Goal: Task Accomplishment & Management: Manage account settings

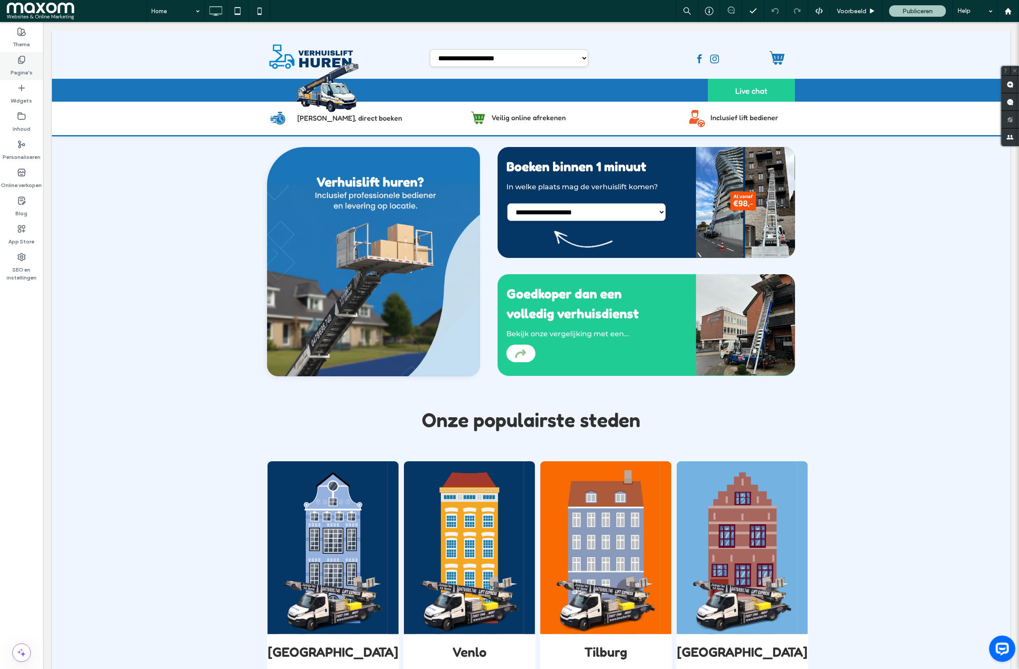
drag, startPoint x: 13, startPoint y: 67, endPoint x: 6, endPoint y: 50, distance: 18.5
click at [13, 67] on label "Pagina's" at bounding box center [22, 70] width 22 height 12
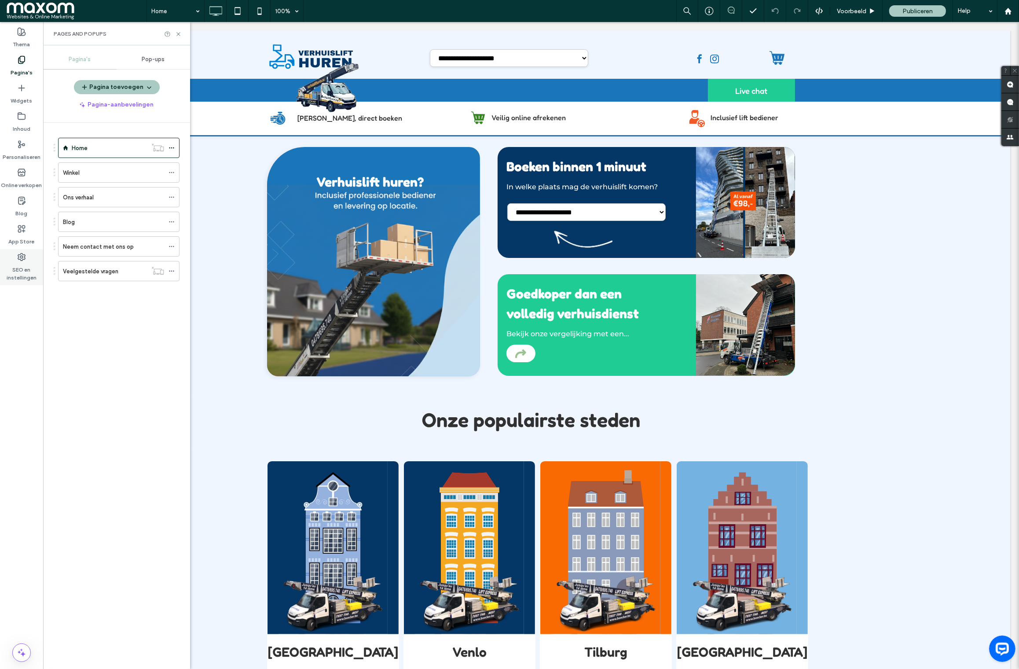
click at [31, 254] on div "SEO en instellingen" at bounding box center [21, 267] width 43 height 36
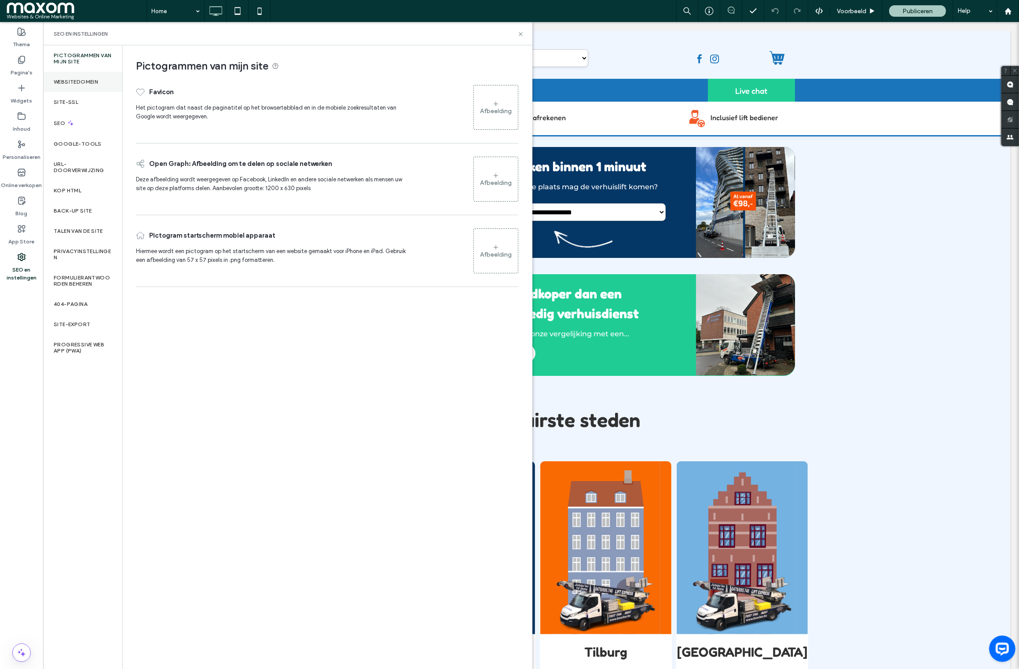
click at [92, 87] on div "Websitedomein" at bounding box center [82, 82] width 79 height 20
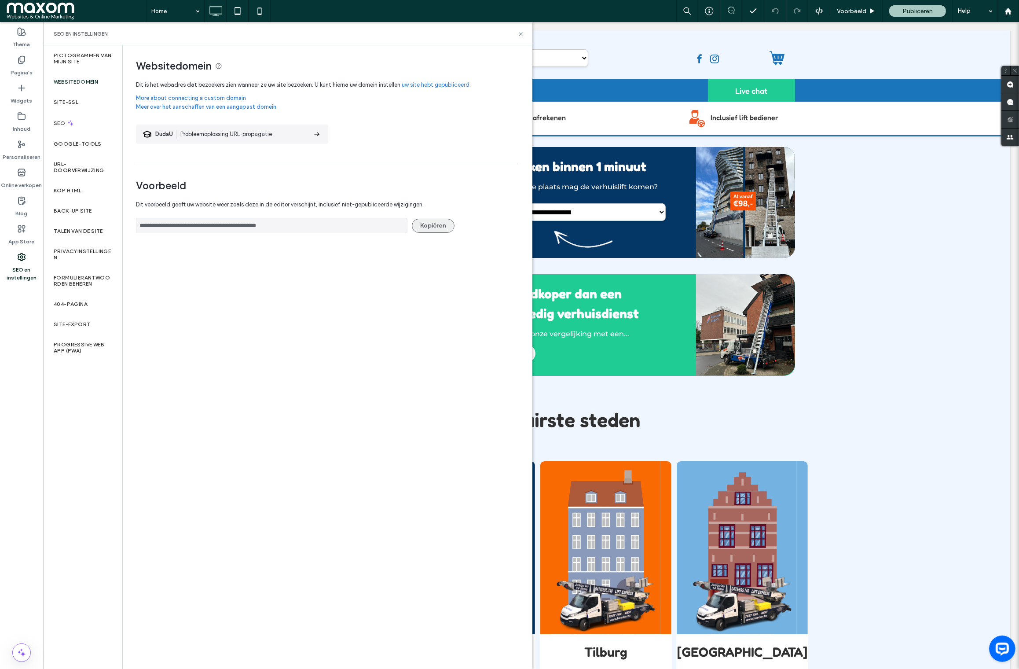
click at [450, 227] on button "Kopiëren" at bounding box center [433, 226] width 43 height 14
click at [353, 223] on input "**********" at bounding box center [271, 225] width 271 height 15
